Goal: Find contact information: Find contact information

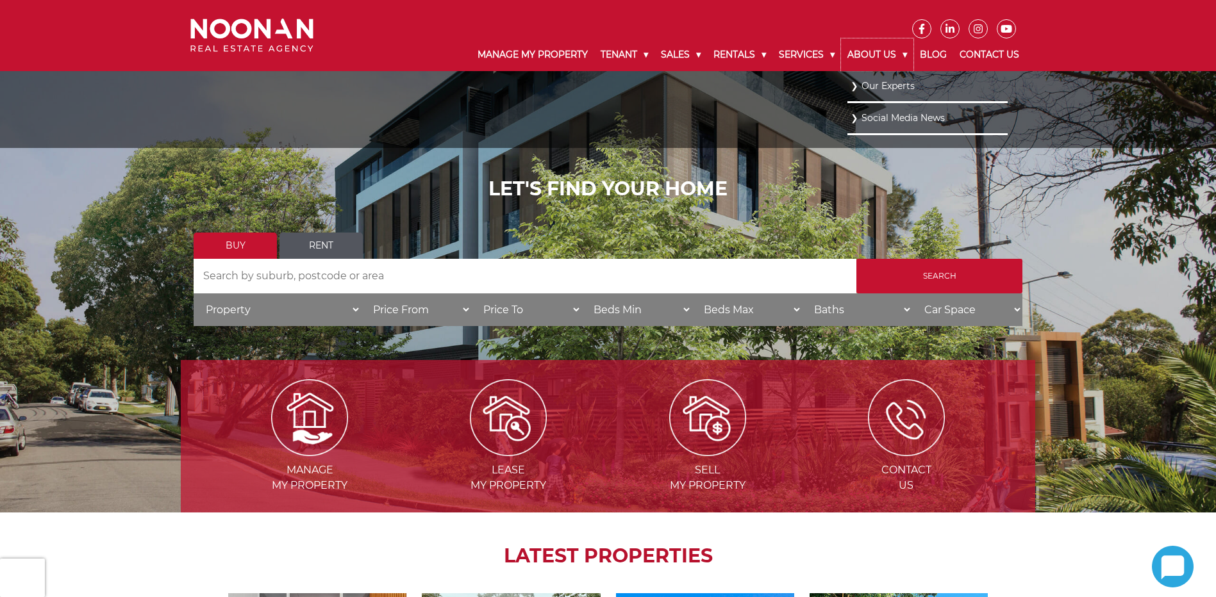
click at [875, 48] on link "About Us" at bounding box center [877, 54] width 72 height 33
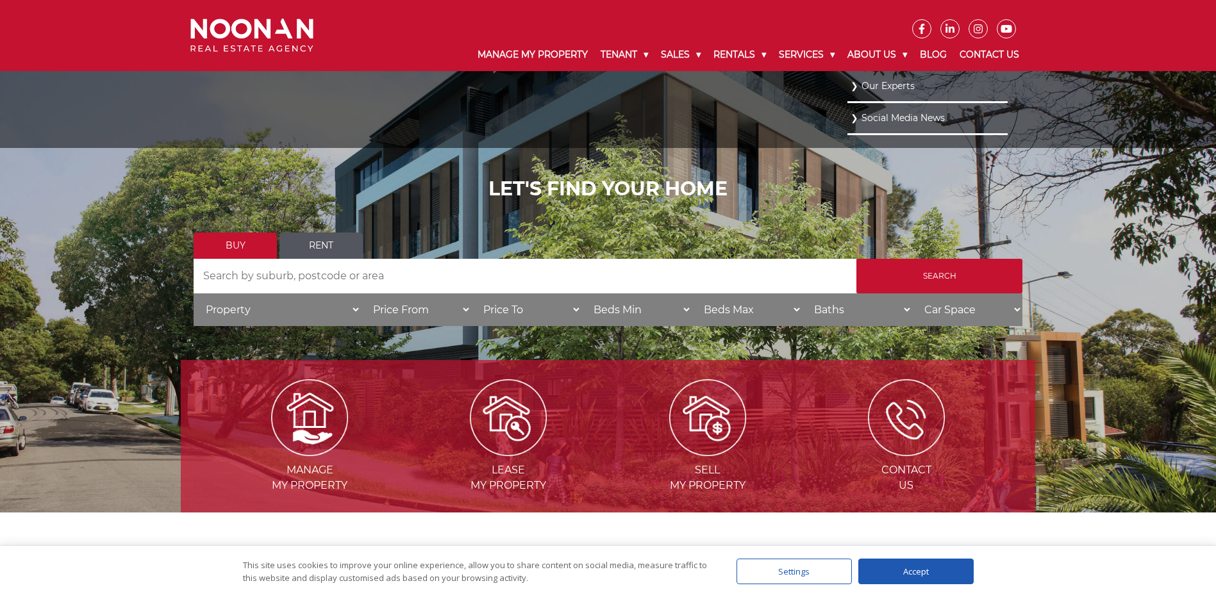
click at [885, 90] on link "Our Experts" at bounding box center [927, 86] width 154 height 17
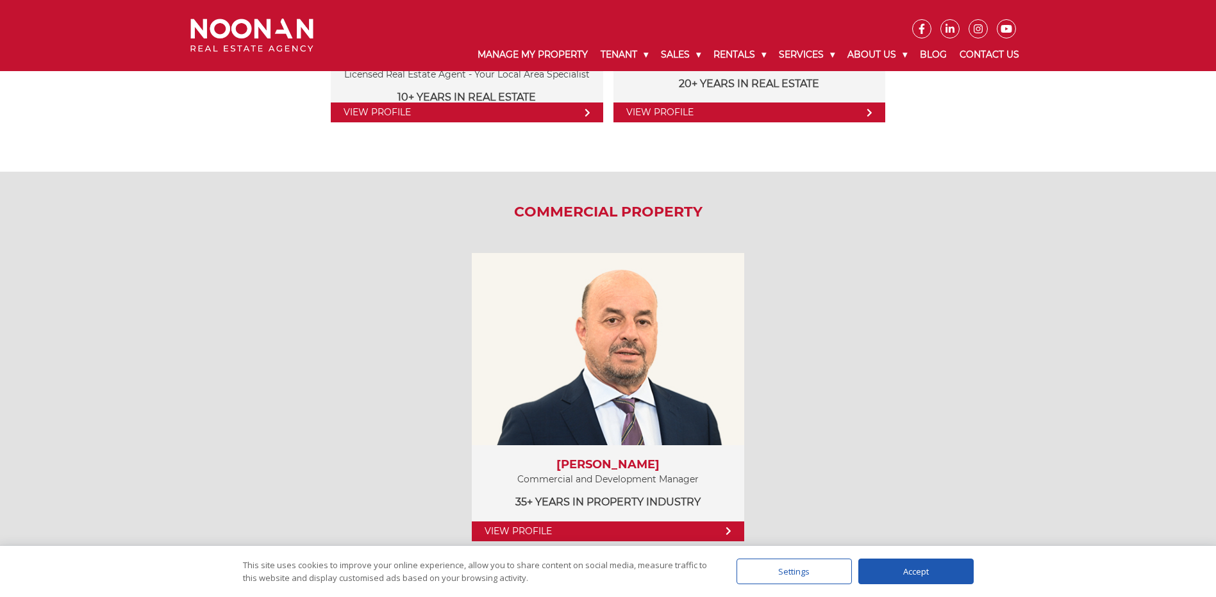
scroll to position [1923, 0]
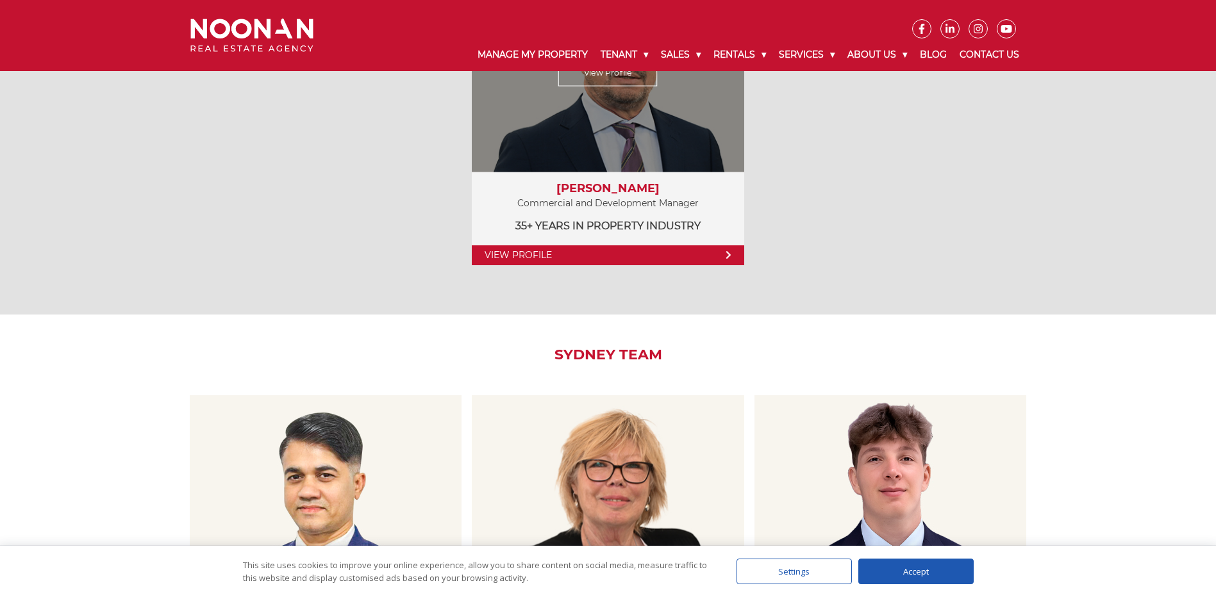
click at [591, 258] on link "View Profile" at bounding box center [608, 255] width 272 height 20
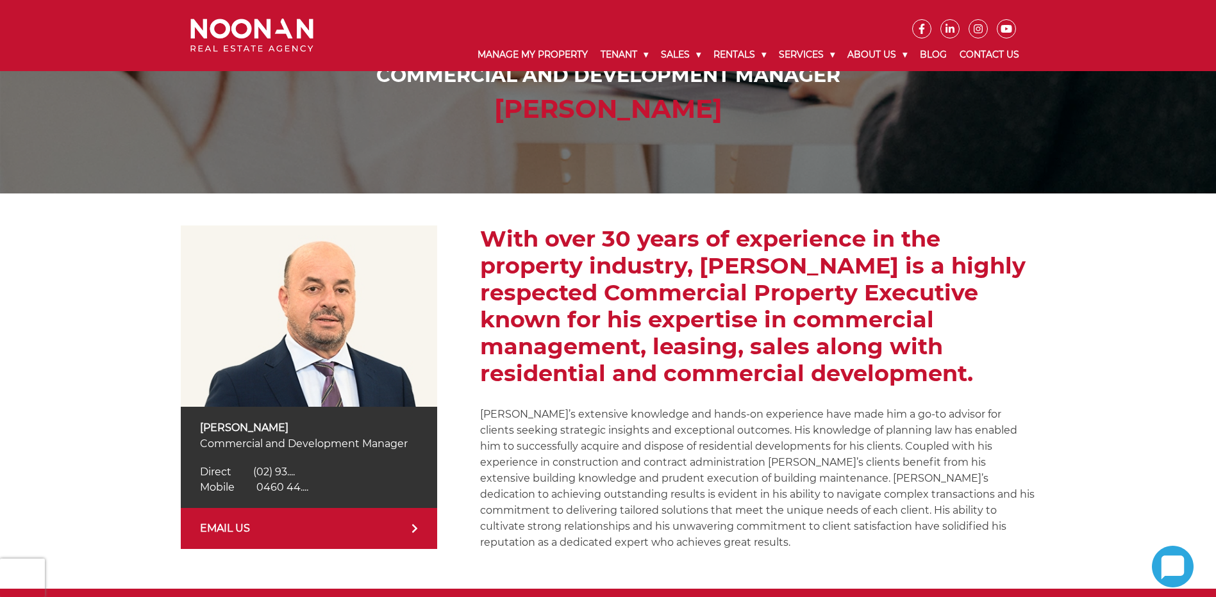
scroll to position [256, 0]
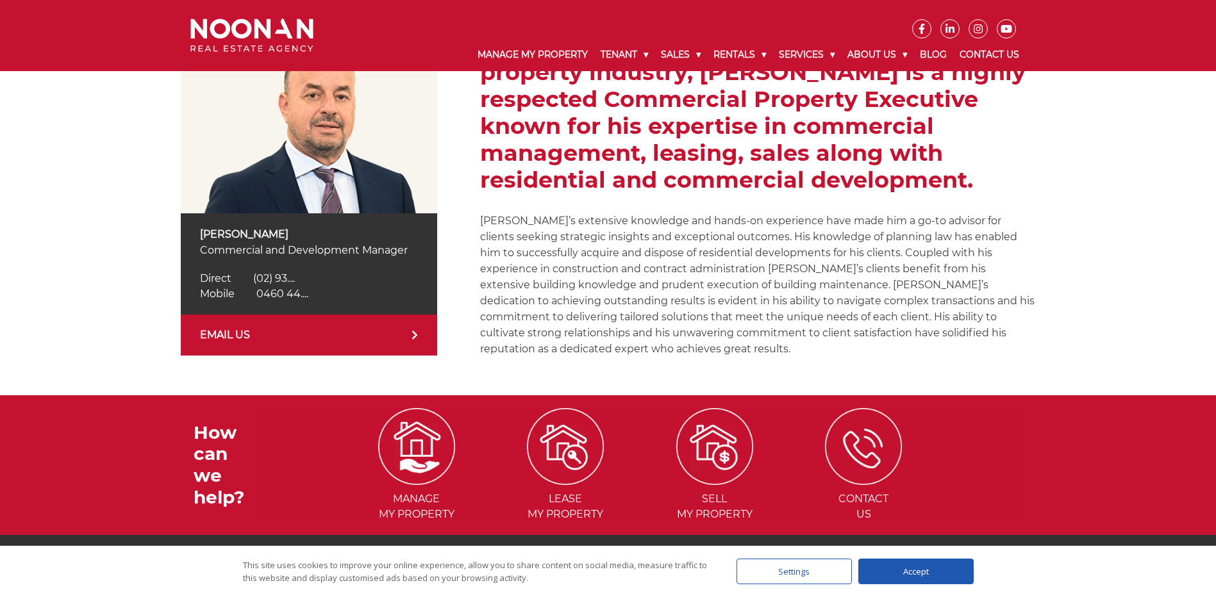
click at [420, 333] on link "EMAIL US" at bounding box center [309, 335] width 256 height 41
click at [110, 189] on div "[PERSON_NAME] Commercial and Development Manager Direct [PHONE_NUMBER] Direct (…" at bounding box center [608, 197] width 1216 height 395
click at [231, 336] on link "EMAIL US" at bounding box center [309, 335] width 256 height 41
